Goal: Task Accomplishment & Management: Manage account settings

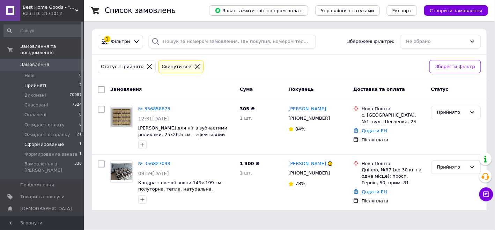
click at [63, 140] on li "Сформированые 1" at bounding box center [43, 145] width 86 height 10
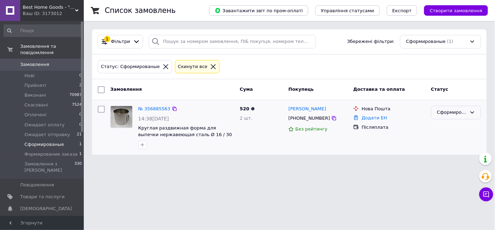
click at [445, 116] on div "Сформированые" at bounding box center [456, 113] width 50 height 14
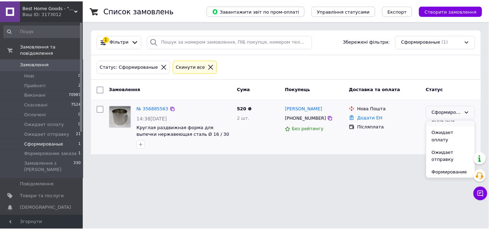
scroll to position [46, 0]
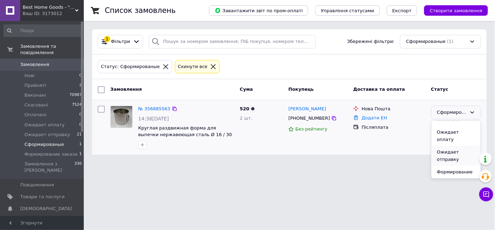
click at [447, 152] on li "Ожидает отправку" at bounding box center [456, 156] width 49 height 20
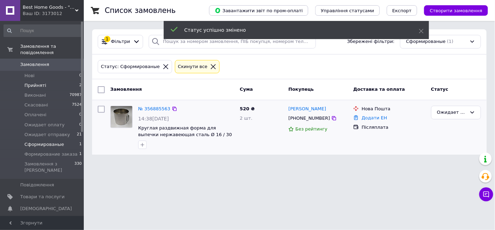
click at [64, 81] on li "Прийняті 2" at bounding box center [43, 86] width 86 height 10
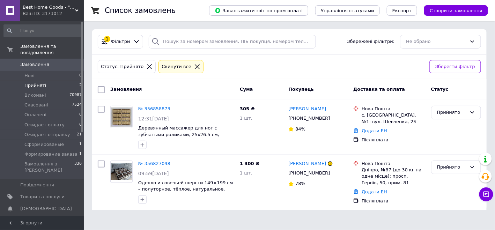
click at [75, 82] on li "Прийняті 2" at bounding box center [43, 86] width 86 height 10
click at [37, 82] on span "Прийняті" at bounding box center [35, 85] width 22 height 6
click at [56, 81] on li "Прийняті 2" at bounding box center [43, 86] width 86 height 10
click at [156, 109] on link "№ 356858873" at bounding box center [154, 108] width 32 height 5
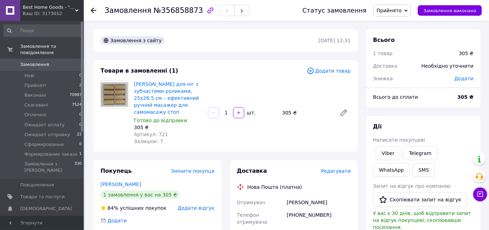
scroll to position [35, 0]
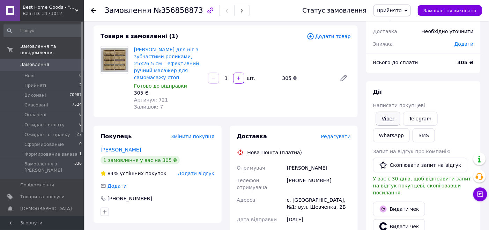
click at [391, 124] on link "Viber" at bounding box center [388, 119] width 24 height 14
click at [349, 155] on div "Нова Пошта (платна)" at bounding box center [294, 152] width 118 height 7
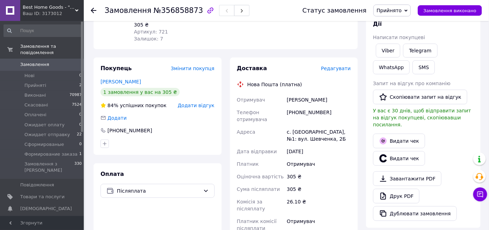
scroll to position [104, 0]
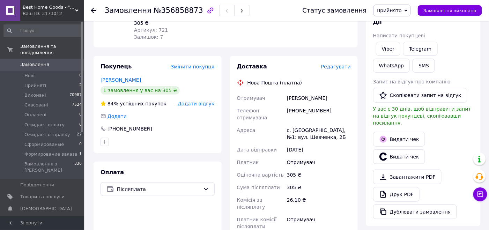
click at [402, 9] on span "Прийнято" at bounding box center [389, 11] width 25 height 6
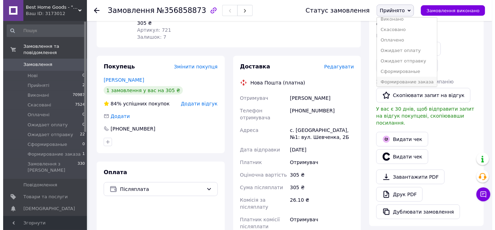
scroll to position [7, 0]
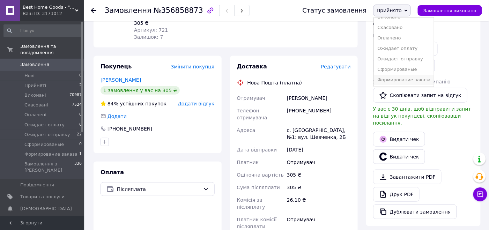
click at [408, 76] on li "Формирование заказа" at bounding box center [404, 80] width 60 height 10
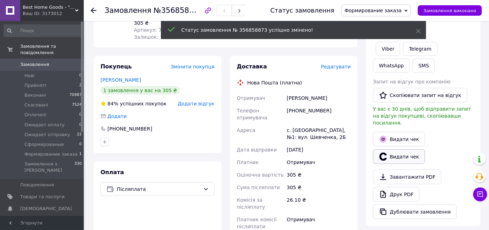
click at [414, 151] on button "Видати чек" at bounding box center [399, 156] width 52 height 15
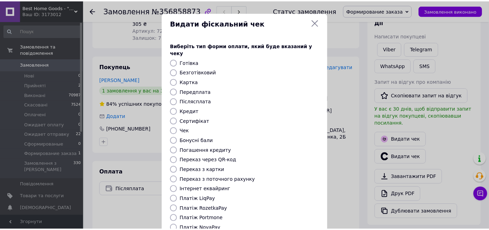
scroll to position [70, 0]
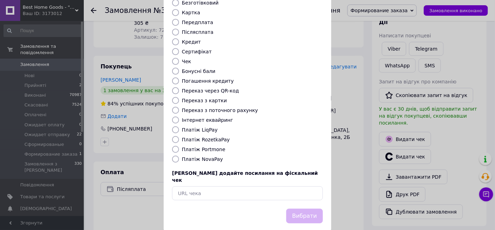
click at [198, 156] on label "Платіж NovaPay" at bounding box center [202, 159] width 41 height 6
click at [179, 156] on input "Платіж NovaPay" at bounding box center [175, 159] width 7 height 7
radio input "true"
click at [293, 209] on button "Вибрати" at bounding box center [304, 216] width 37 height 15
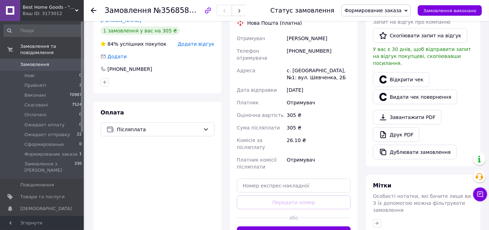
scroll to position [174, 0]
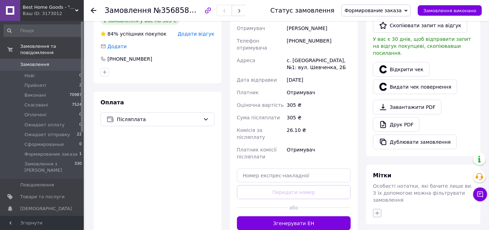
click at [377, 211] on icon "button" at bounding box center [378, 214] width 6 height 6
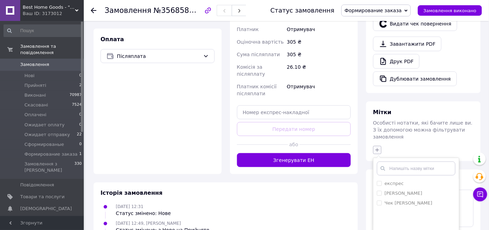
scroll to position [263, 0]
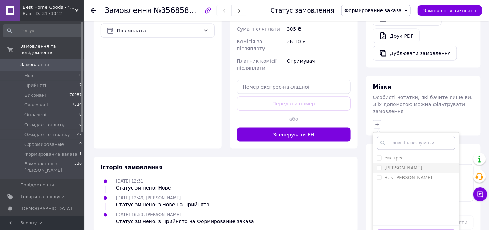
click at [380, 166] on input "[PERSON_NAME]" at bounding box center [379, 168] width 5 height 5
checkbox input "true"
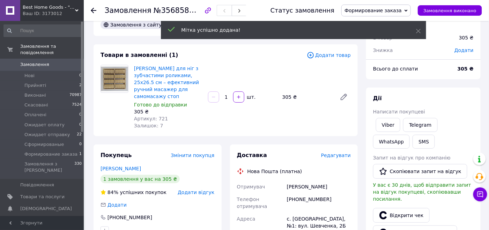
scroll to position [0, 0]
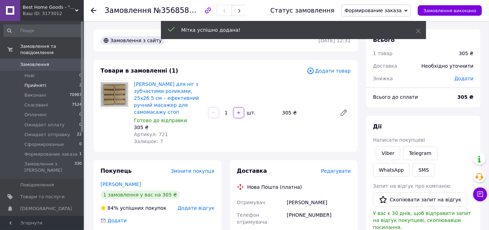
click at [66, 81] on li "Прийняті 2" at bounding box center [43, 86] width 86 height 10
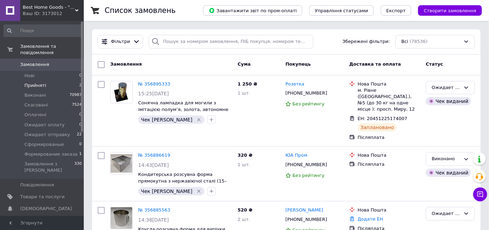
click at [71, 81] on li "Прийняті 2" at bounding box center [43, 86] width 86 height 10
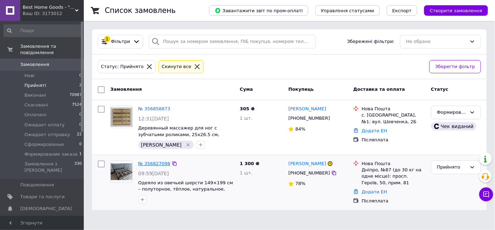
click at [158, 161] on link "№ 356827098" at bounding box center [154, 163] width 32 height 5
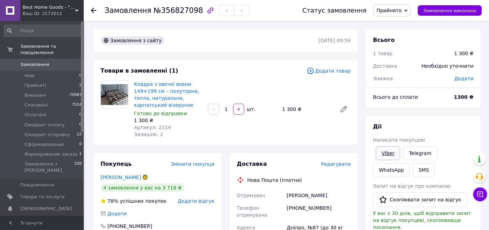
click at [390, 153] on link "Viber" at bounding box center [388, 153] width 24 height 14
click at [406, 131] on div "Дії Написати покупцеві Viber Telegram WhatsApp SMS Запит на відгук про компанію…" at bounding box center [423, 223] width 101 height 201
click at [419, 155] on link "Telegram" at bounding box center [420, 153] width 34 height 14
click at [64, 81] on li "Прийняті 2" at bounding box center [43, 86] width 86 height 10
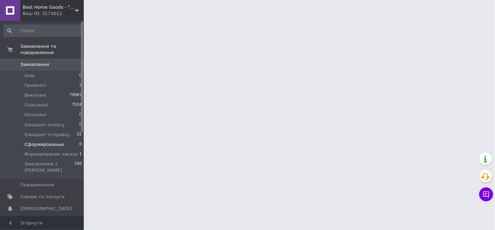
click at [49, 141] on span "Сформированые" at bounding box center [43, 144] width 39 height 6
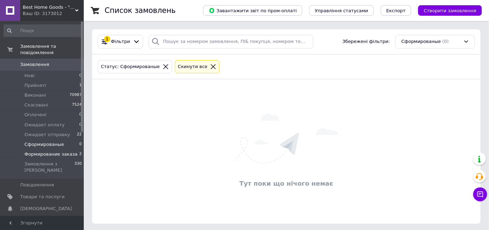
click at [54, 151] on span "Формирование заказа" at bounding box center [50, 154] width 53 height 6
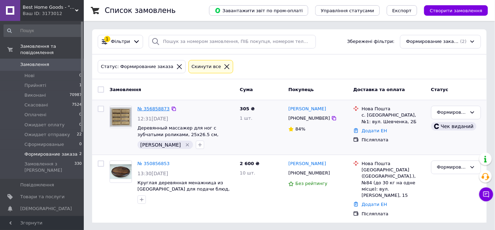
click at [160, 108] on link "№ 356858873" at bounding box center [154, 108] width 32 height 5
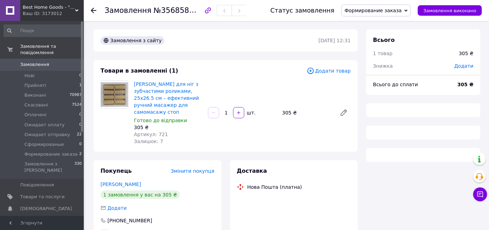
click at [167, 7] on span "№356858873" at bounding box center [179, 10] width 50 height 9
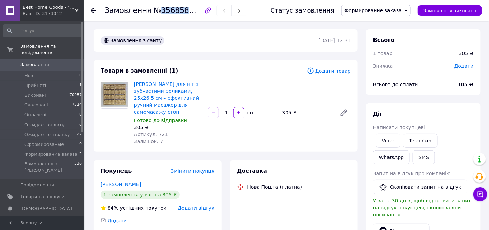
click at [167, 7] on span "№356858873" at bounding box center [179, 10] width 50 height 9
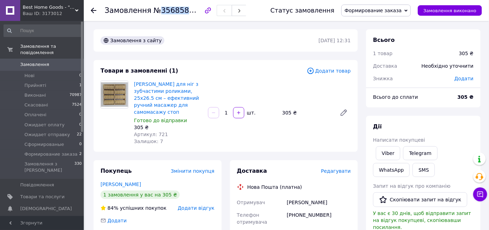
copy span "356858873"
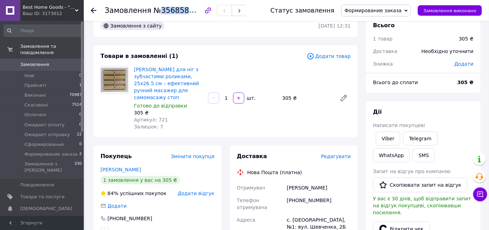
scroll to position [140, 0]
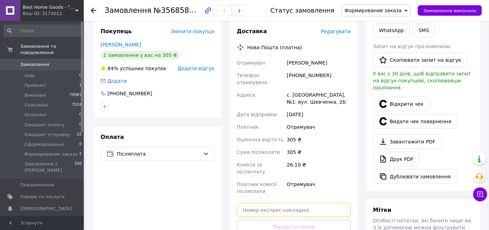
click at [257, 203] on input "text" at bounding box center [294, 210] width 114 height 14
paste input "20451225281077"
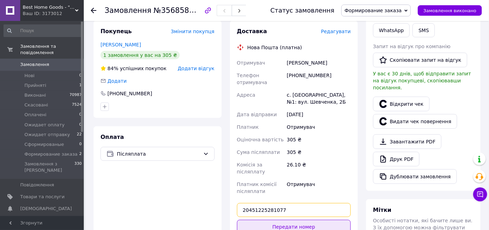
type input "20451225281077"
click at [317, 220] on button "Передати номер" at bounding box center [294, 227] width 114 height 14
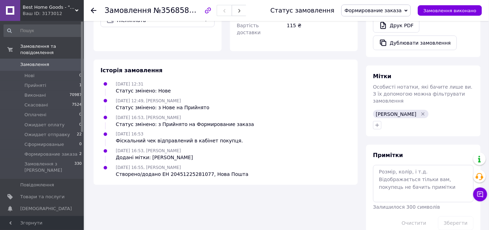
scroll to position [134, 0]
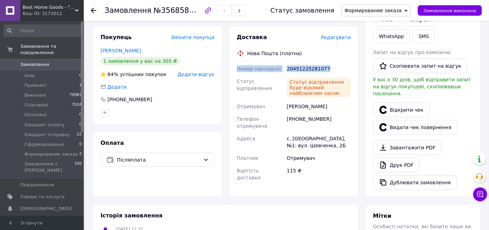
drag, startPoint x: 331, startPoint y: 67, endPoint x: 233, endPoint y: 64, distance: 98.5
click at [233, 64] on div "Доставка Редагувати Нова Пошта (платна) Номер накладної 20451225281077 Статус в…" at bounding box center [294, 112] width 128 height 170
copy div "Номер накладної 20451225281077"
click at [371, 12] on span "Формирование заказа" at bounding box center [373, 11] width 57 height 6
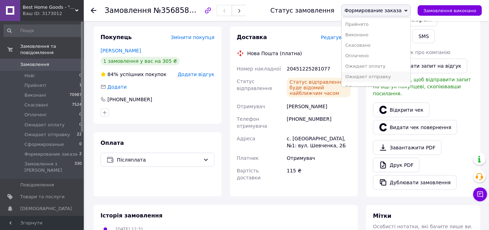
click at [369, 79] on li "Ожидает отправку" at bounding box center [376, 77] width 69 height 10
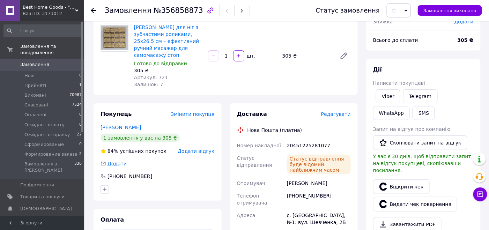
scroll to position [0, 0]
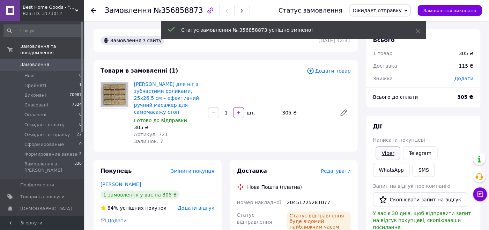
click at [389, 153] on link "Viber" at bounding box center [388, 153] width 24 height 14
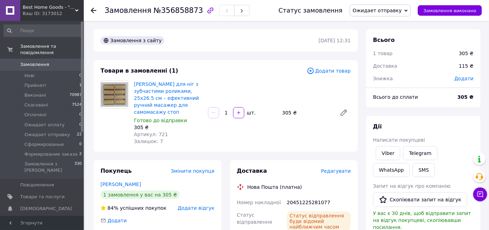
click at [58, 132] on span "Ожидает отправку" at bounding box center [47, 135] width 46 height 6
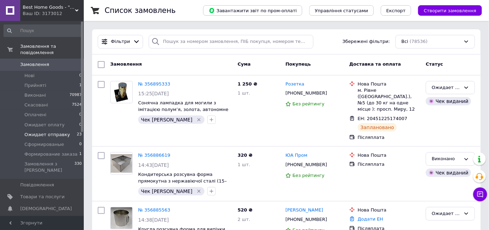
click at [65, 130] on li "Ожидает отправку 23" at bounding box center [43, 135] width 86 height 10
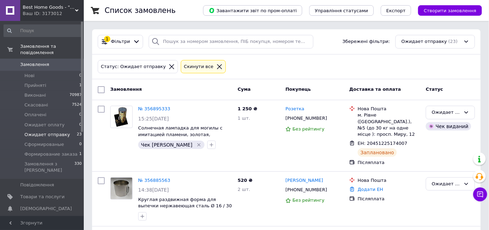
click at [98, 88] on input "checkbox" at bounding box center [101, 89] width 7 height 7
checkbox input "true"
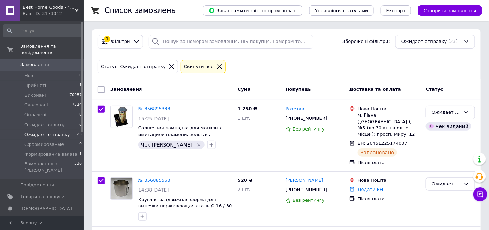
checkbox input "true"
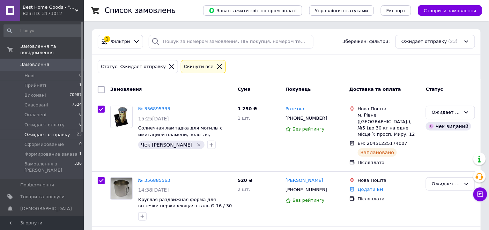
checkbox input "true"
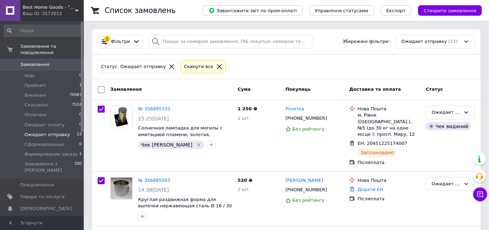
checkbox input "true"
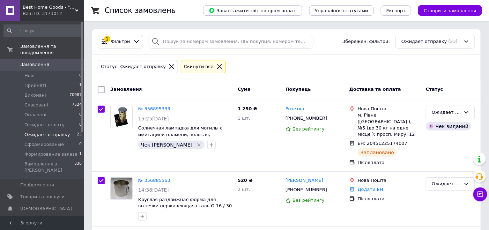
checkbox input "true"
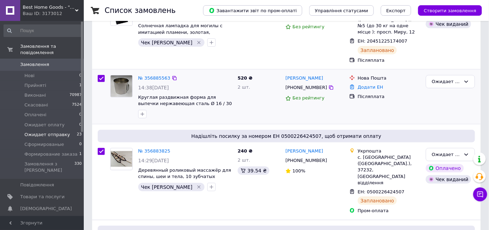
scroll to position [140, 0]
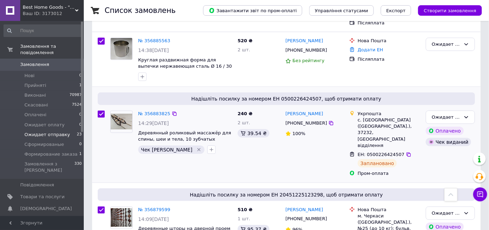
click at [102, 111] on input "checkbox" at bounding box center [101, 114] width 7 height 7
checkbox input "false"
checkbox input "true"
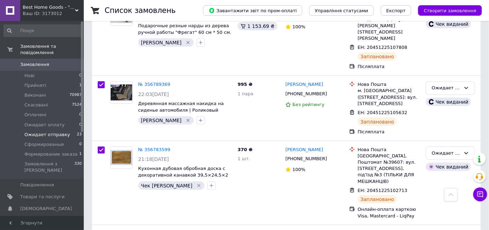
scroll to position [978, 0]
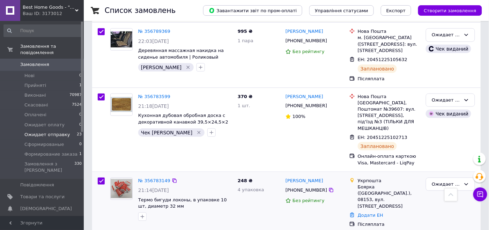
click at [101, 178] on input "checkbox" at bounding box center [101, 181] width 7 height 7
checkbox input "false"
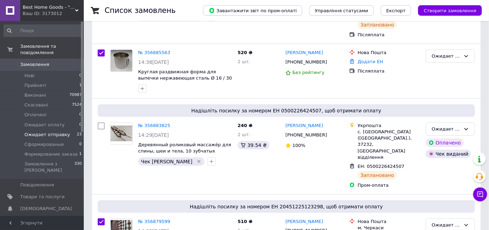
scroll to position [14, 0]
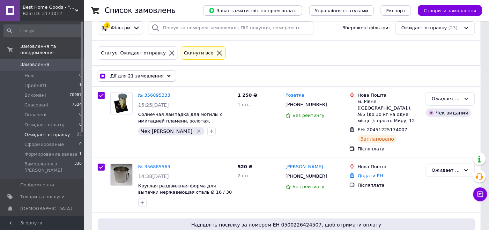
click at [139, 75] on span "Дії для 21 замовлення" at bounding box center [136, 76] width 53 height 6
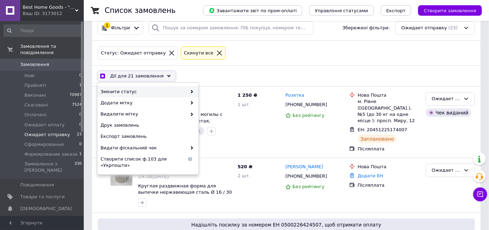
checkbox input "true"
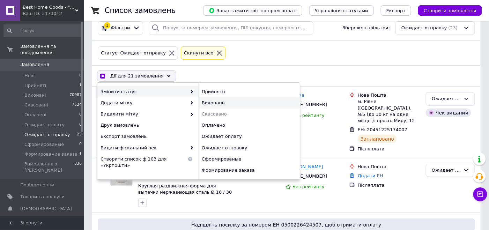
click at [205, 102] on div "Виконано" at bounding box center [249, 102] width 101 height 11
checkbox input "false"
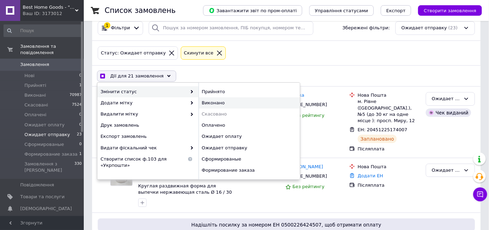
checkbox input "false"
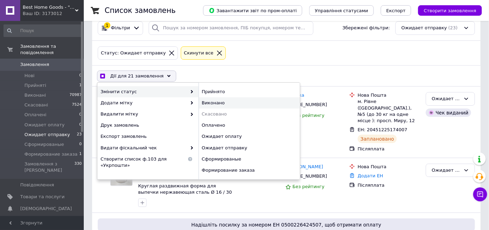
checkbox input "false"
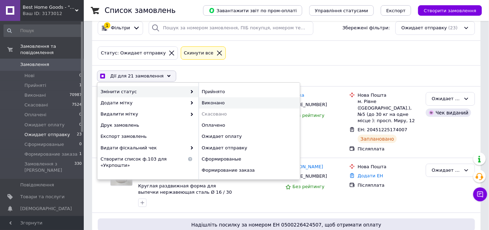
checkbox input "false"
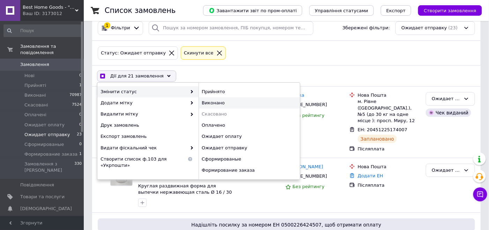
checkbox input "false"
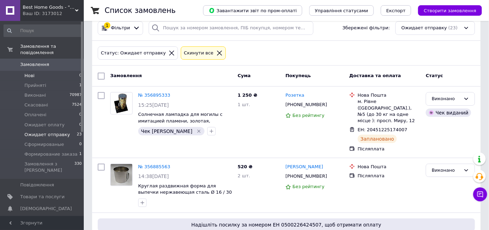
click at [54, 71] on li "Нові 0" at bounding box center [43, 76] width 86 height 10
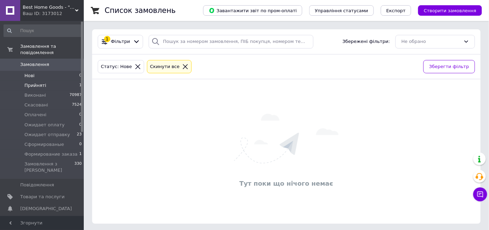
click at [55, 81] on li "Прийняті 1" at bounding box center [43, 86] width 86 height 10
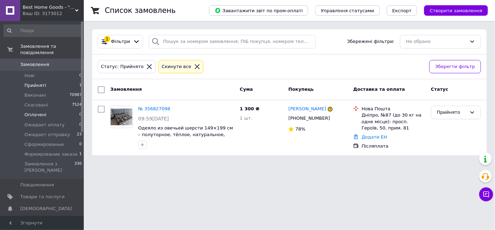
click at [72, 110] on li "Оплачені 0" at bounding box center [43, 115] width 86 height 10
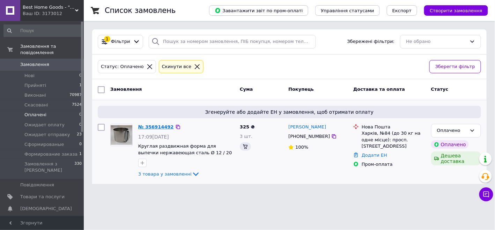
click at [152, 127] on link "№ 356914492" at bounding box center [156, 126] width 36 height 5
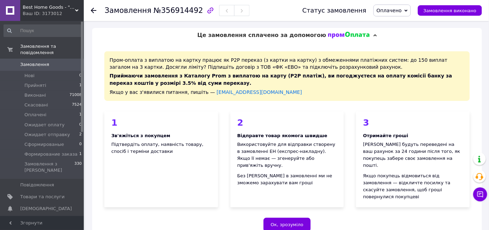
click at [410, 11] on span "Оплачено" at bounding box center [392, 11] width 37 height 12
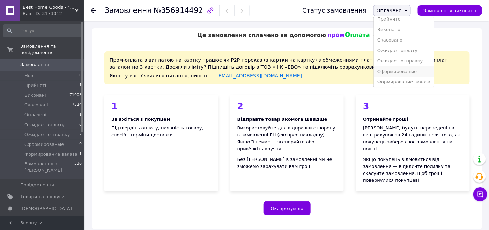
scroll to position [7, 0]
click at [401, 81] on li "Формирование заказа" at bounding box center [404, 80] width 60 height 10
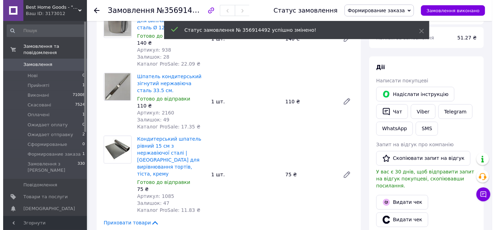
scroll to position [349, 0]
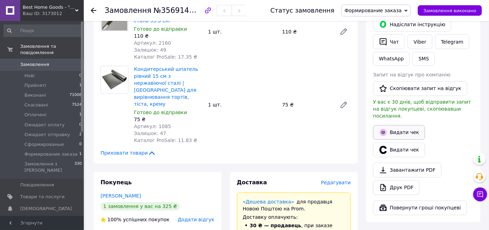
click at [396, 125] on button "Видати чек" at bounding box center [399, 132] width 52 height 15
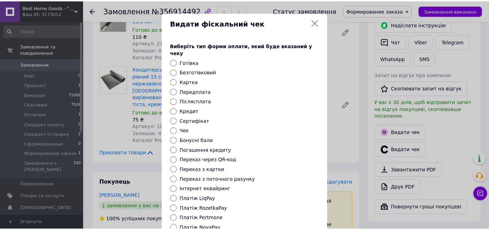
scroll to position [70, 0]
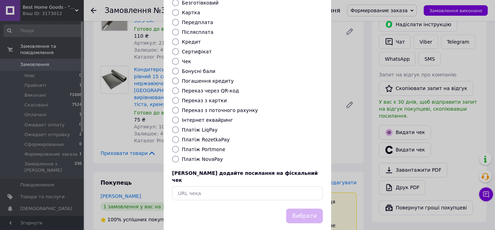
click at [213, 137] on label "Платіж RozetkaPay" at bounding box center [206, 140] width 48 height 6
click at [179, 136] on input "Платіж RozetkaPay" at bounding box center [175, 139] width 7 height 7
radio input "true"
click at [312, 209] on button "Вибрати" at bounding box center [304, 216] width 37 height 15
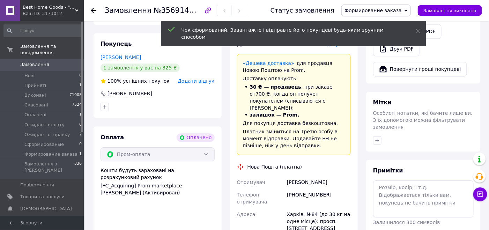
scroll to position [489, 0]
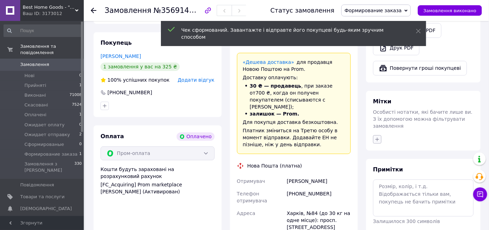
click at [380, 137] on icon "button" at bounding box center [378, 140] width 6 height 6
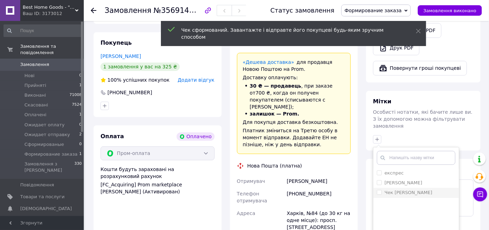
click at [378, 190] on input "Чек [PERSON_NAME]" at bounding box center [379, 192] width 5 height 5
checkbox input "true"
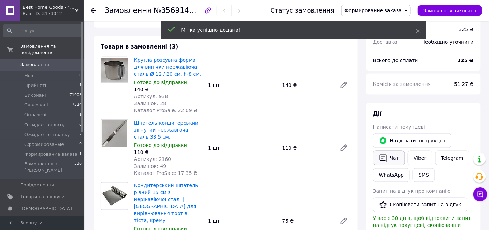
scroll to position [209, 0]
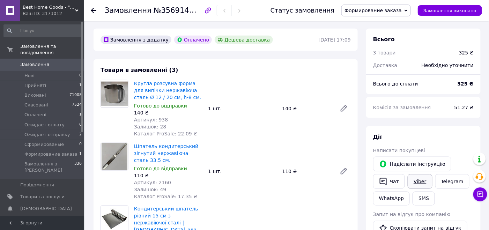
click at [411, 174] on link "Viber" at bounding box center [420, 181] width 24 height 15
click at [345, 141] on div "Шпатель кондитерський зігнутий нержавіюча сталь 33.5 см. Готово до відправки 11…" at bounding box center [242, 171] width 222 height 60
click at [175, 9] on span "№356914492" at bounding box center [179, 10] width 50 height 9
copy span "356914492"
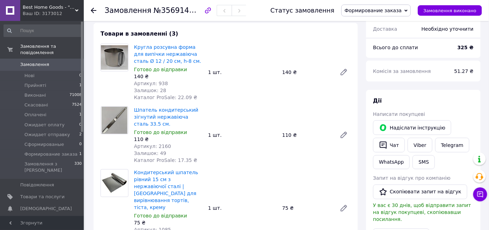
scroll to position [279, 0]
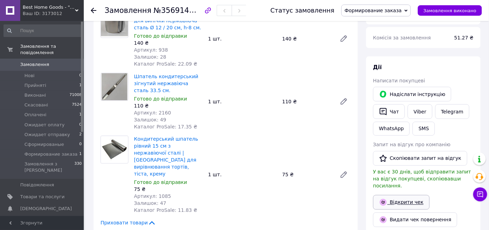
click at [399, 195] on link "Відкрити чек" at bounding box center [401, 202] width 57 height 15
click at [421, 104] on link "Viber" at bounding box center [420, 111] width 24 height 15
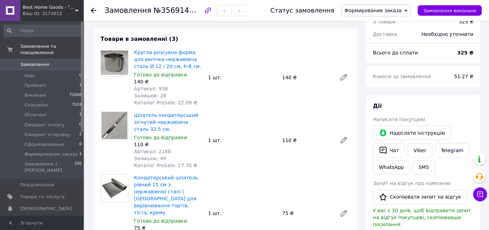
scroll to position [174, 0]
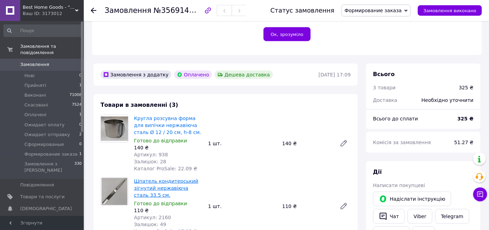
click at [173, 178] on link "Шпатель кондитерський зігнутий нержавіюча сталь 33.5 см." at bounding box center [166, 188] width 64 height 20
